Goal: Task Accomplishment & Management: Complete application form

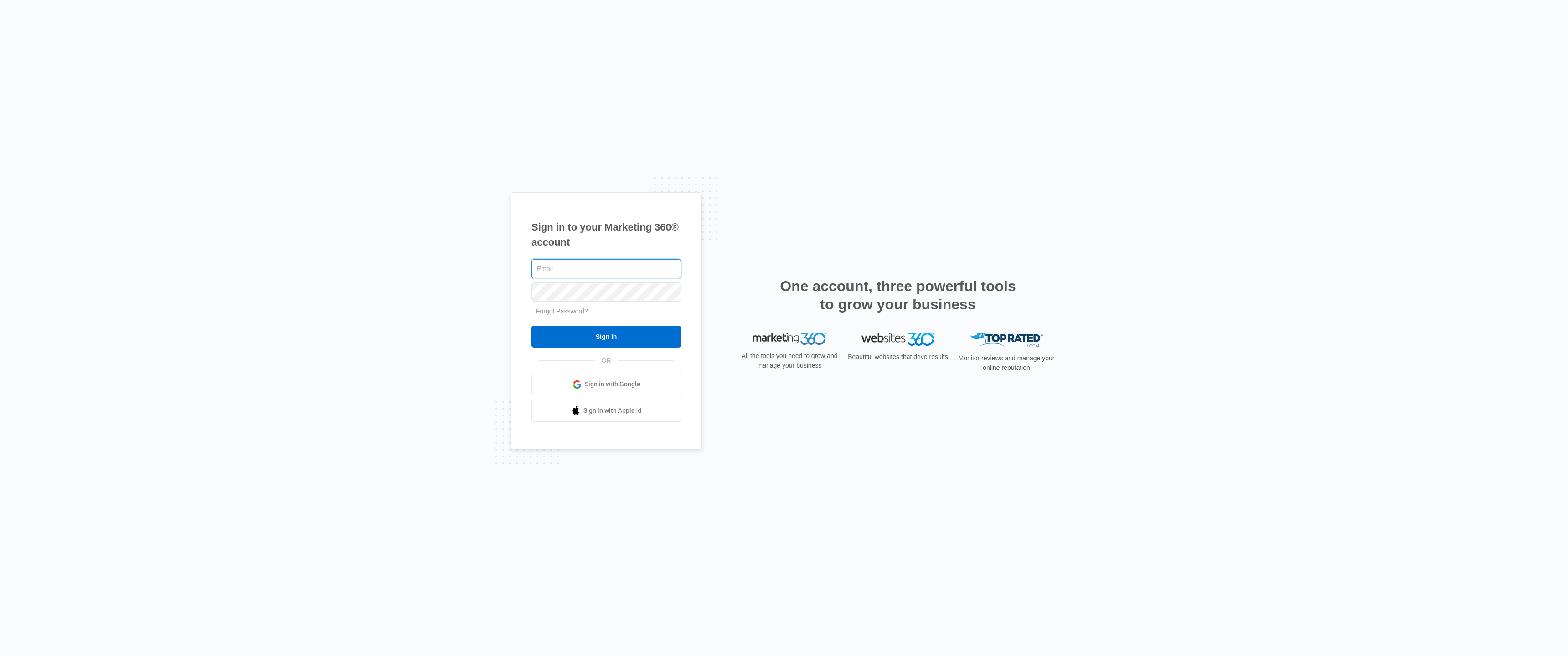
paste input "https://app.marketing360.com/signup/form?resumeKey=1bfe84203892a8657e645ea6d9e4…"
type input "https://app.marketing360.com/signup/form?resumeKey=1bfe84203892a8657e645ea6d9e4…"
paste input "[EMAIL_ADDRESS][DOMAIN_NAME]"
type input "[EMAIL_ADDRESS][DOMAIN_NAME]"
click at [531, 326] on input "Sign In" at bounding box center [606, 337] width 150 height 22
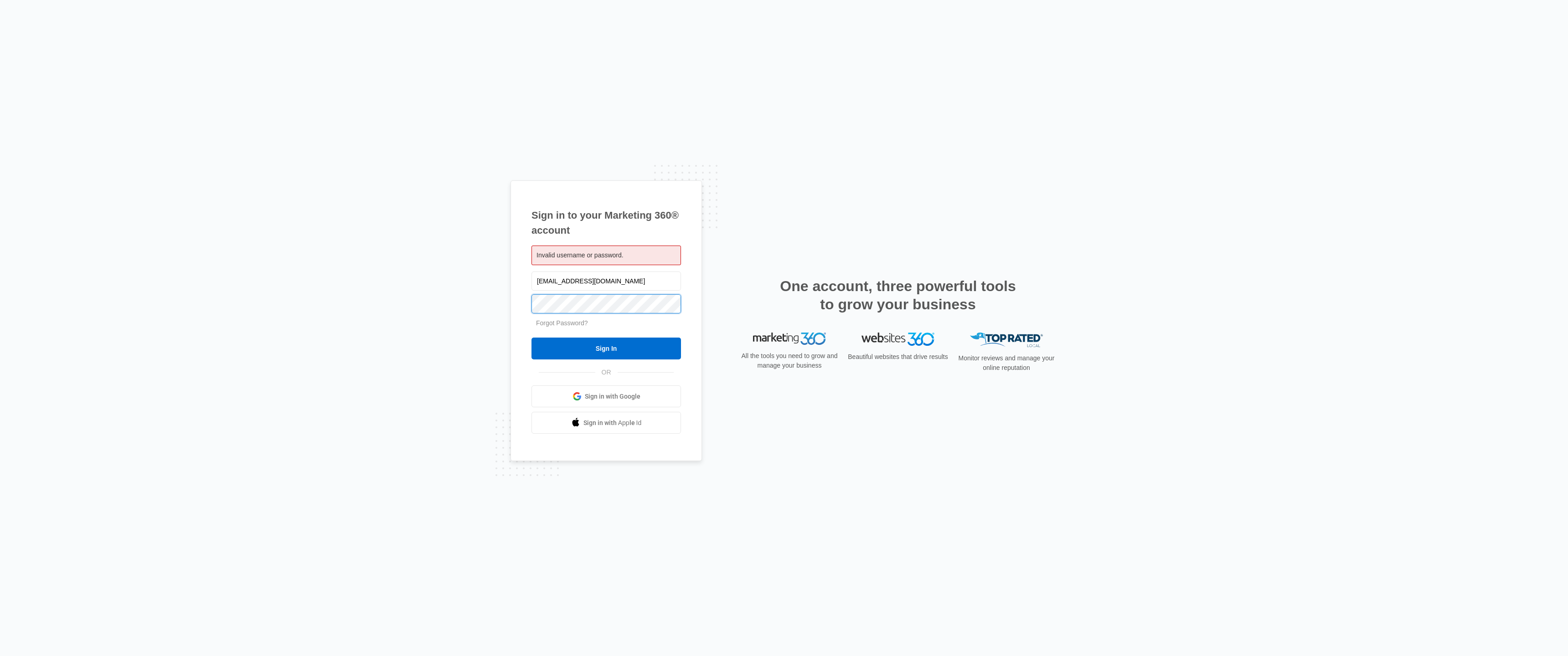
click at [531, 338] on input "Sign In" at bounding box center [606, 349] width 150 height 22
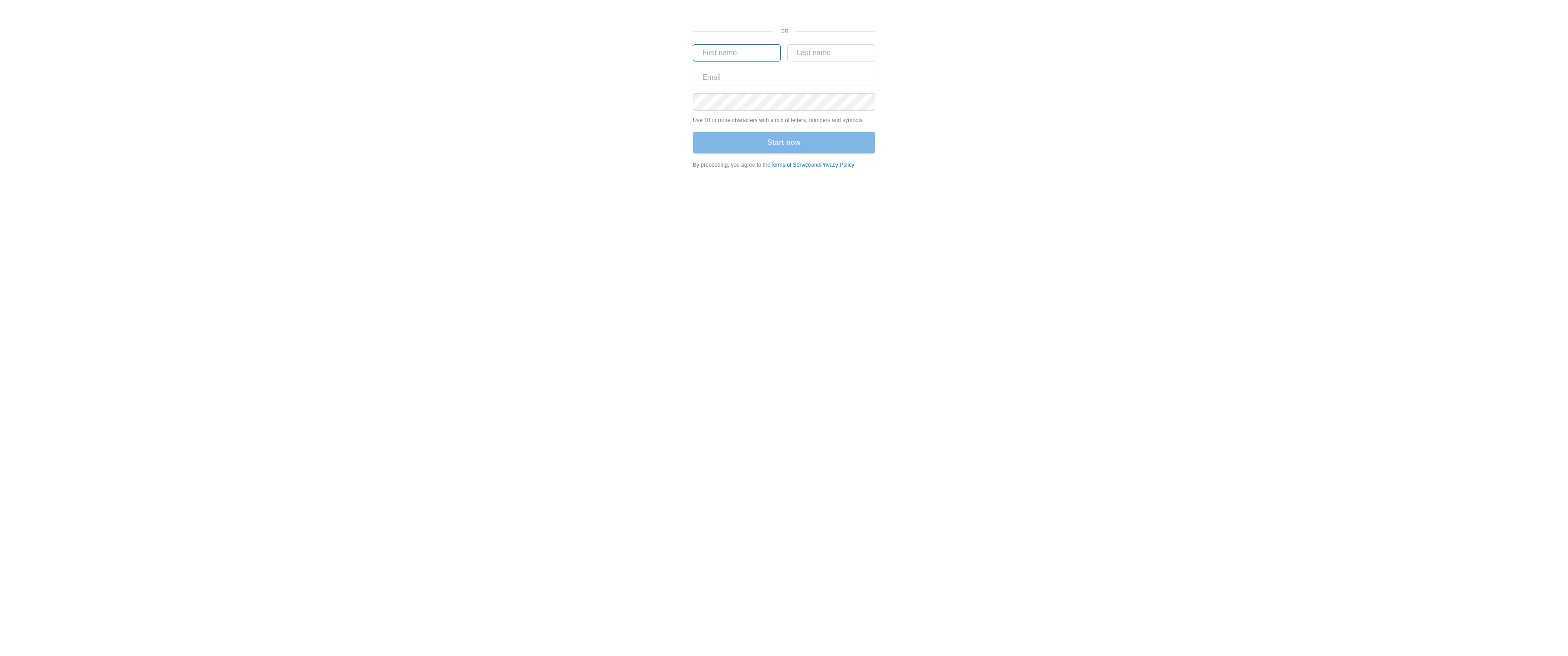
click at [716, 52] on input "text" at bounding box center [737, 53] width 88 height 17
type input "Igal"
type input "k"
paste input "Kieagleslock@gmail.com"
type input "Kieagleslock@gmail.com"
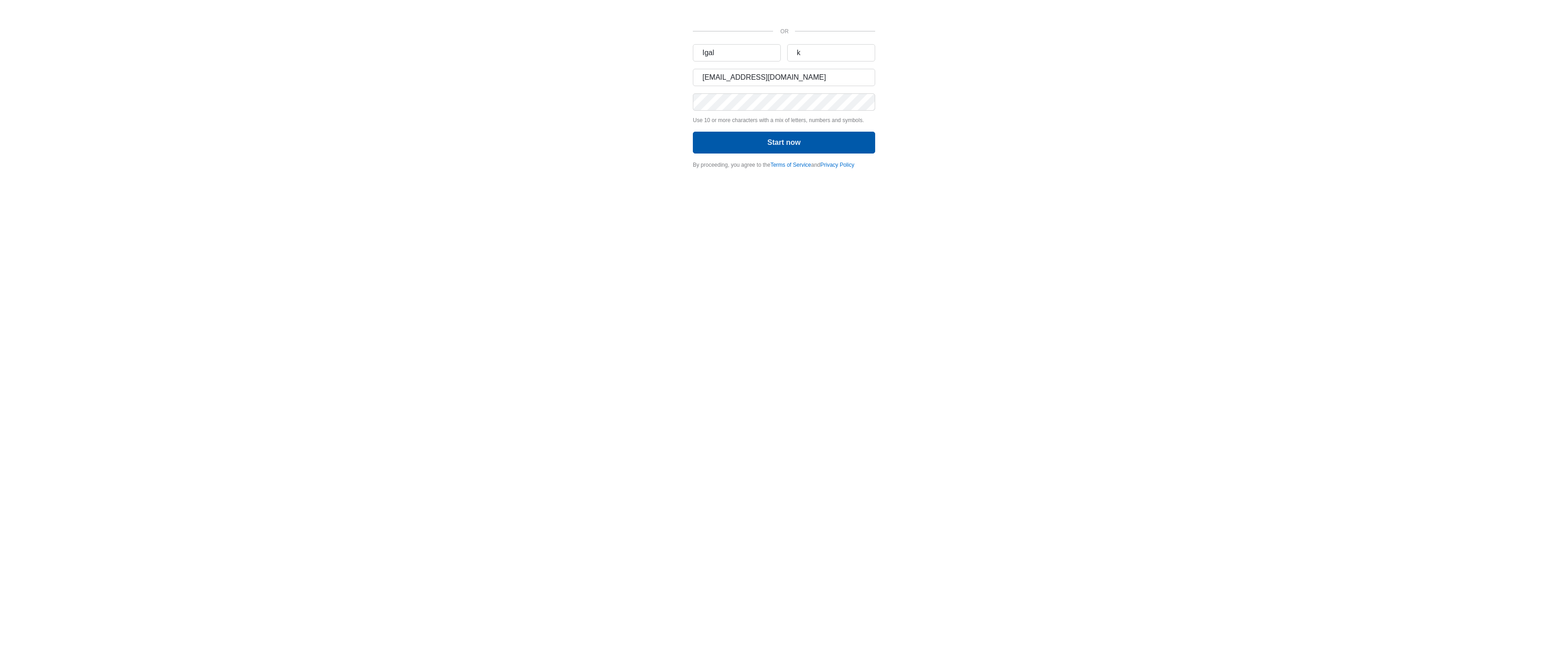
click at [723, 141] on button "Start now" at bounding box center [784, 142] width 183 height 22
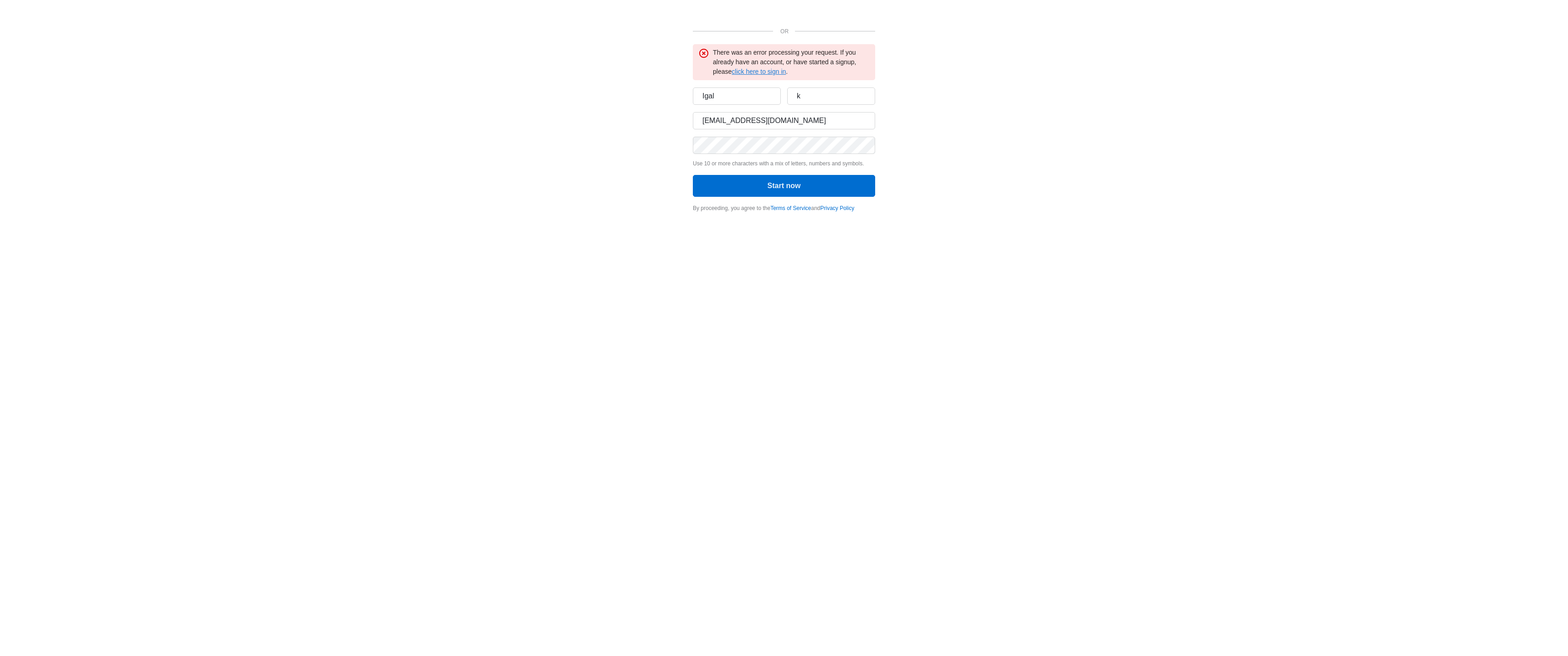
click at [749, 74] on link "click here to sign in" at bounding box center [758, 72] width 54 height 7
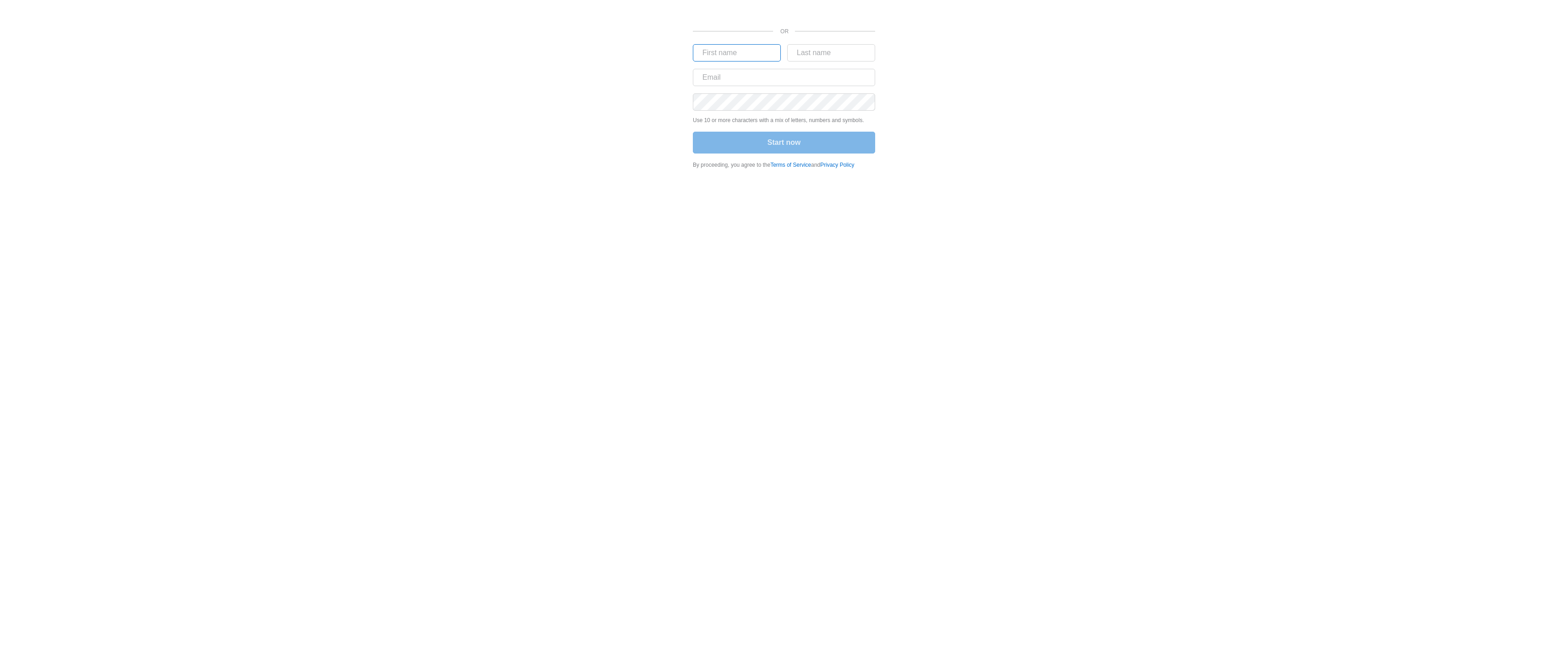
click at [721, 59] on input "text" at bounding box center [737, 53] width 88 height 17
type input "wqd"
click at [718, 78] on input "weq" at bounding box center [784, 77] width 183 height 17
type input "weqdwe"
drag, startPoint x: 723, startPoint y: 152, endPoint x: 722, endPoint y: 127, distance: 25.0
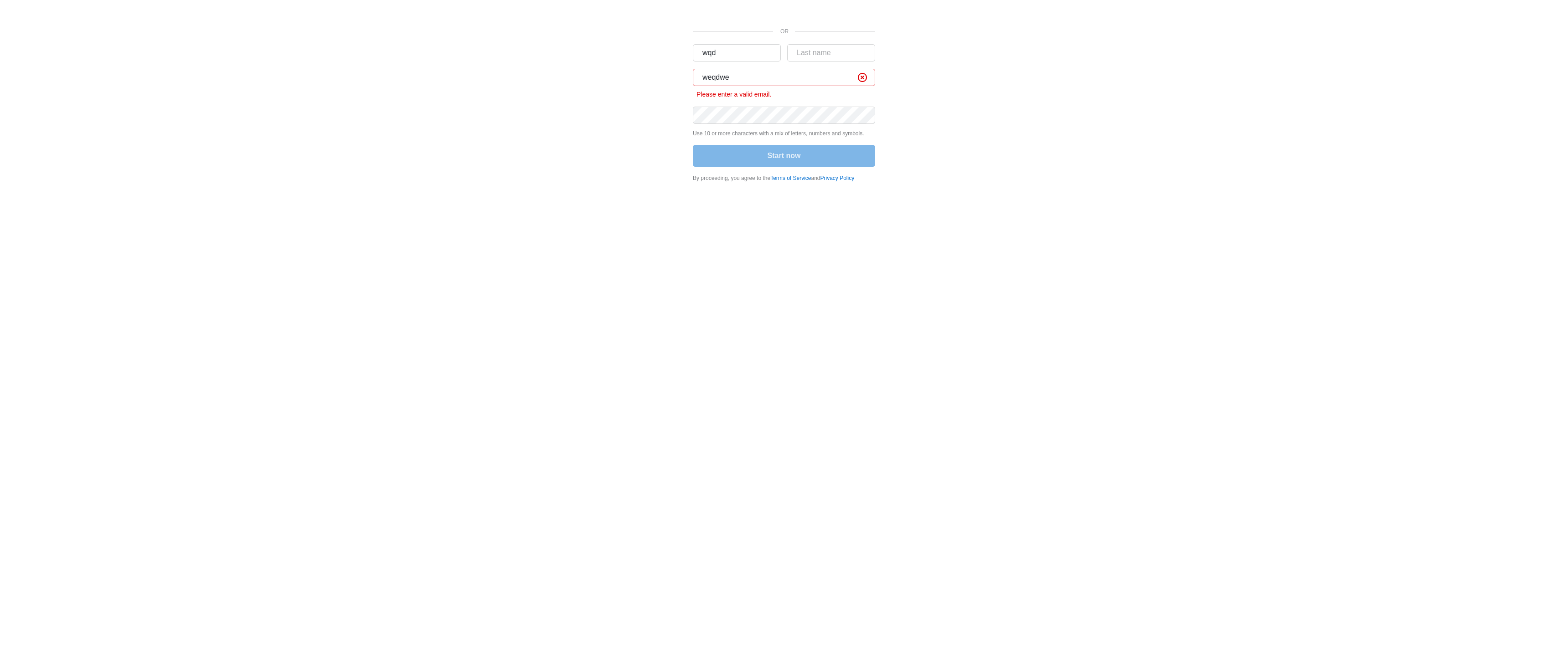
click at [723, 152] on div "Start now" at bounding box center [784, 156] width 183 height 24
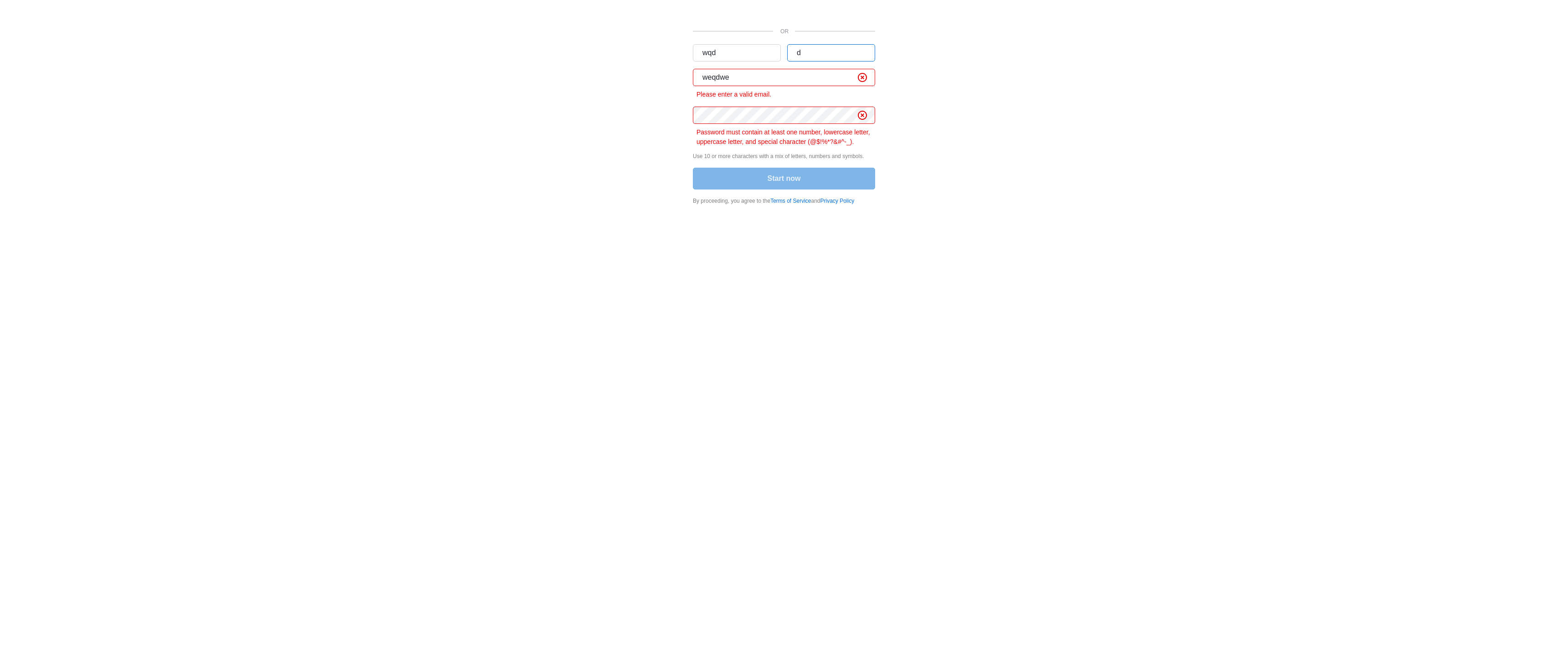
drag, startPoint x: 812, startPoint y: 60, endPoint x: 808, endPoint y: 68, distance: 8.9
click at [812, 60] on input "d" at bounding box center [831, 53] width 88 height 17
type input "dewdwedew"
click at [754, 125] on div "Password must contain at least one number, lowercase letter, uppercase letter, …" at bounding box center [784, 127] width 183 height 40
click at [747, 81] on input "weqdwe" at bounding box center [784, 77] width 183 height 17
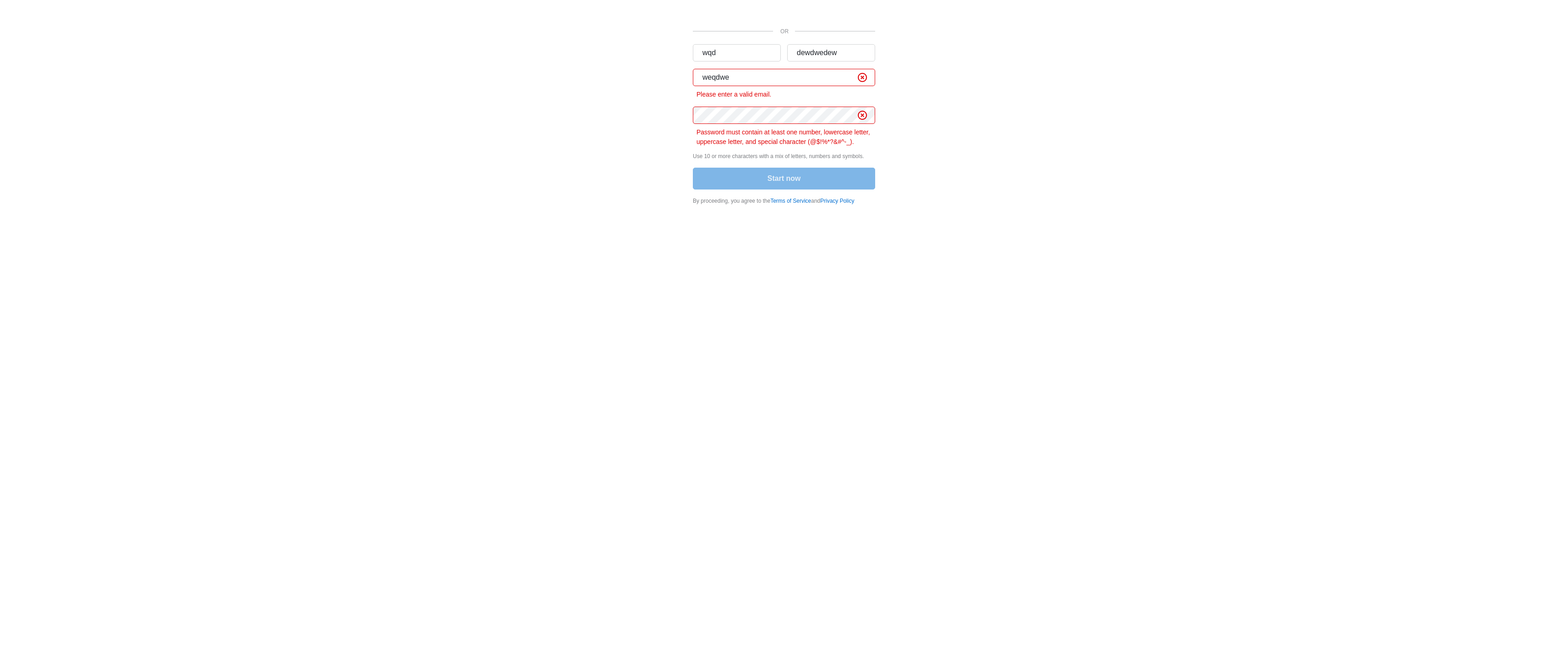
click at [747, 81] on input "weqdwe" at bounding box center [784, 77] width 183 height 17
paste input "Kieagleslock@gmail.com"
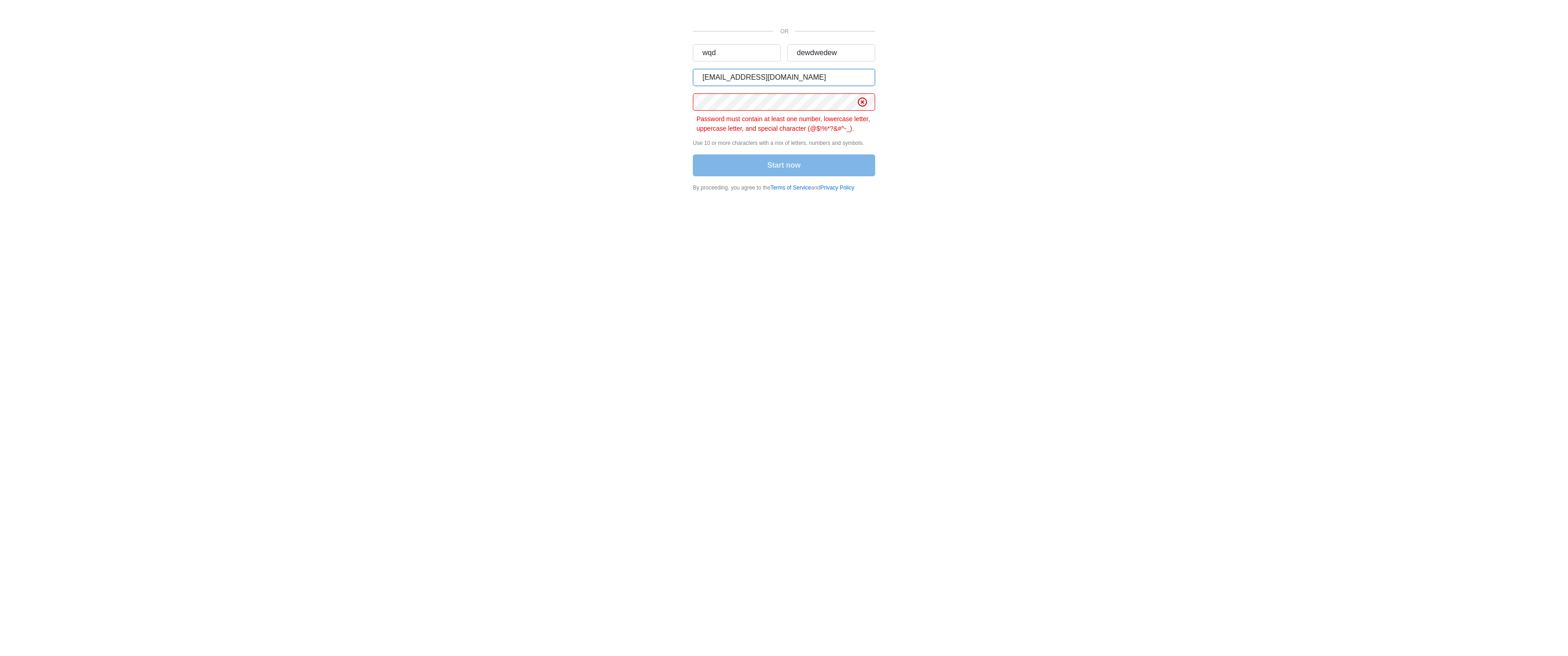
type input "Kieagleslock@gmail.com"
click at [741, 161] on div "Start now" at bounding box center [784, 166] width 183 height 24
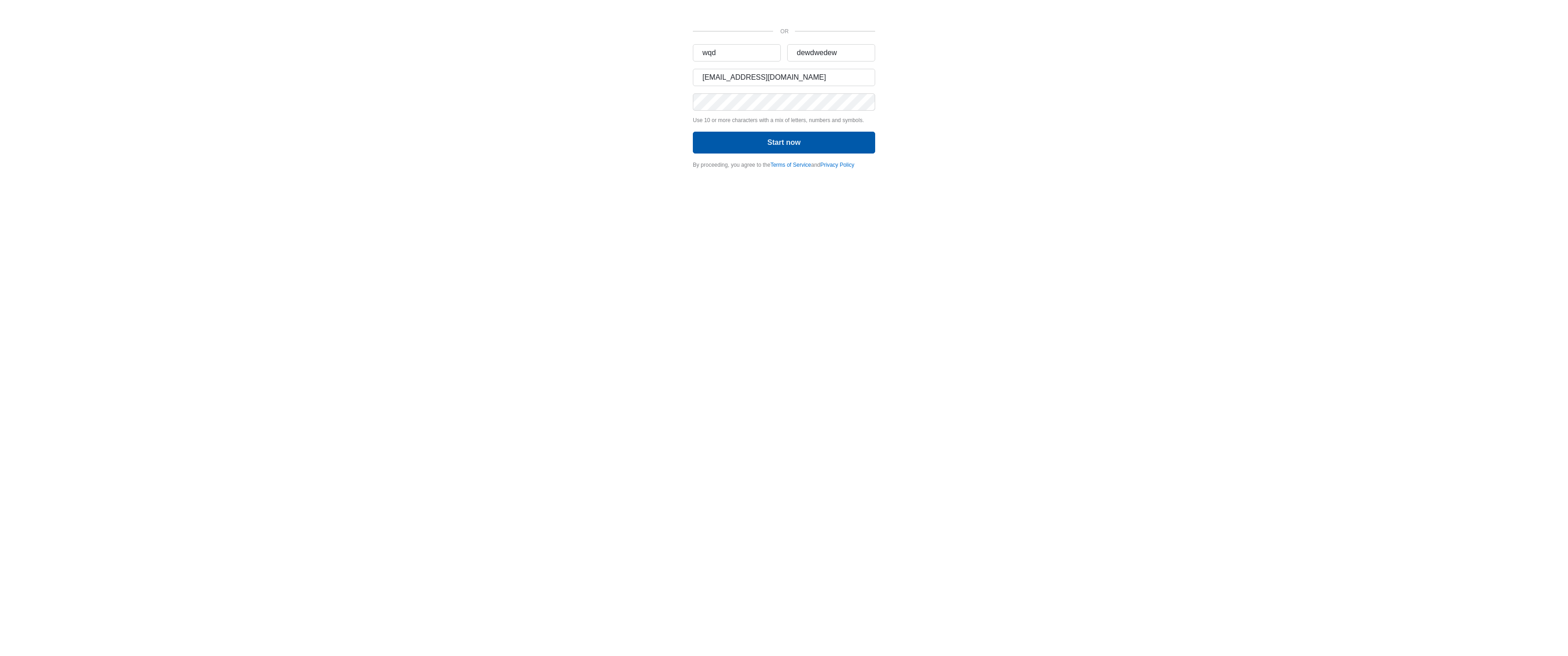
click at [753, 144] on button "Start now" at bounding box center [784, 142] width 183 height 22
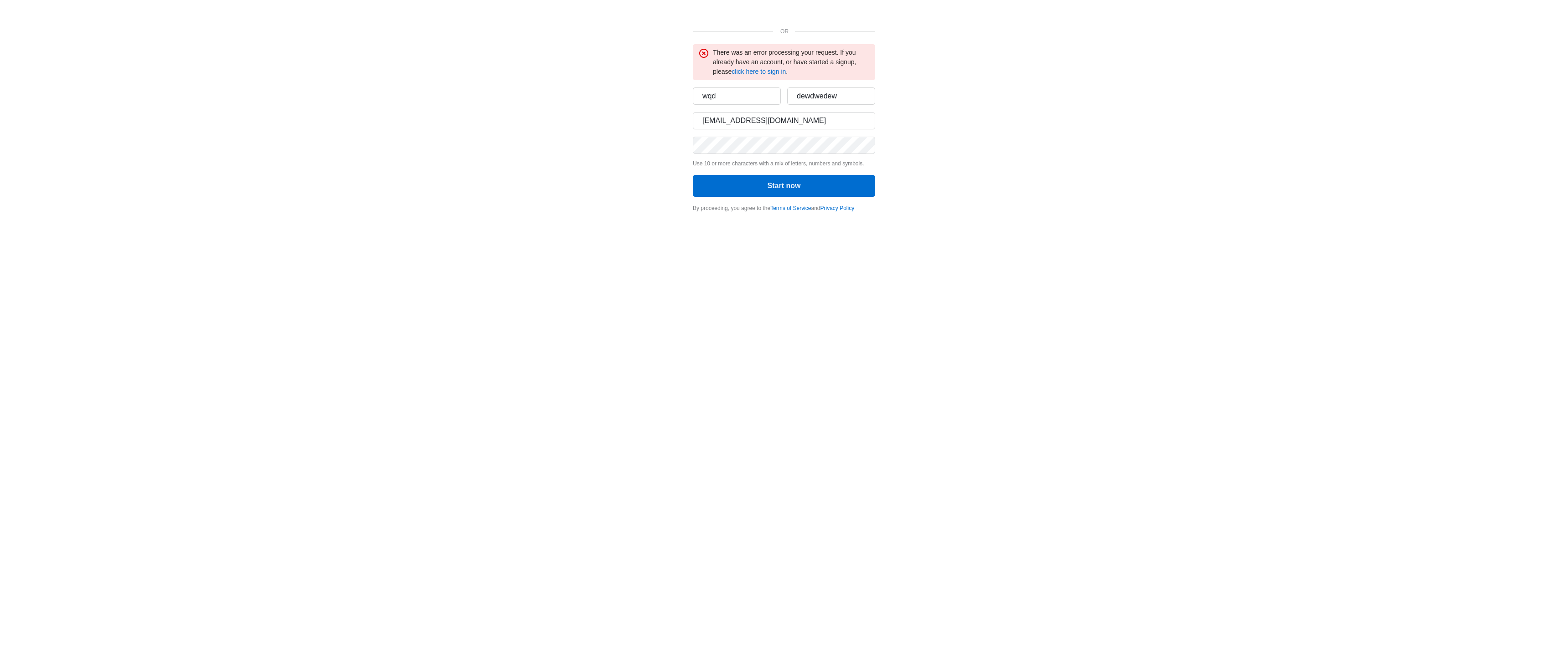
click at [761, 75] on div "There was an error processing your request. If you already have an account, or …" at bounding box center [791, 62] width 157 height 29
click at [761, 74] on link "click here to sign in" at bounding box center [758, 72] width 54 height 7
